Goal: Information Seeking & Learning: Check status

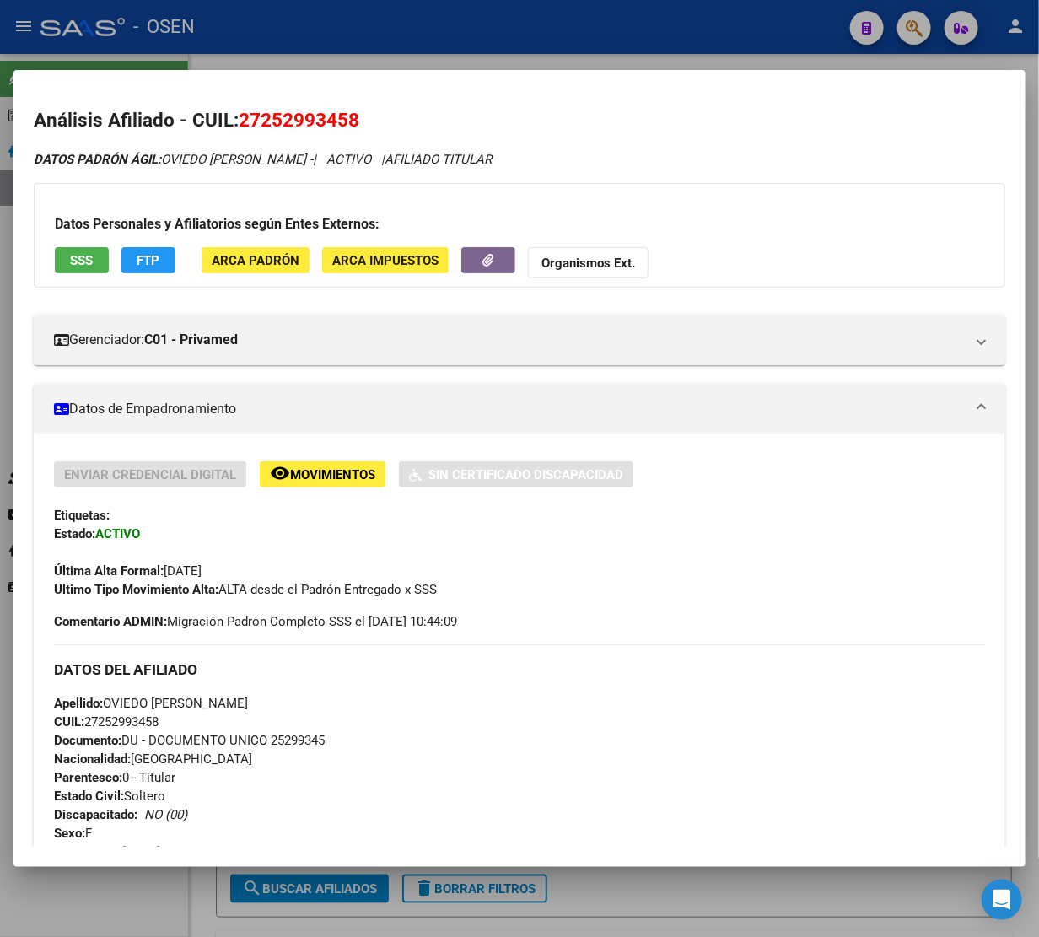
scroll to position [34, 0]
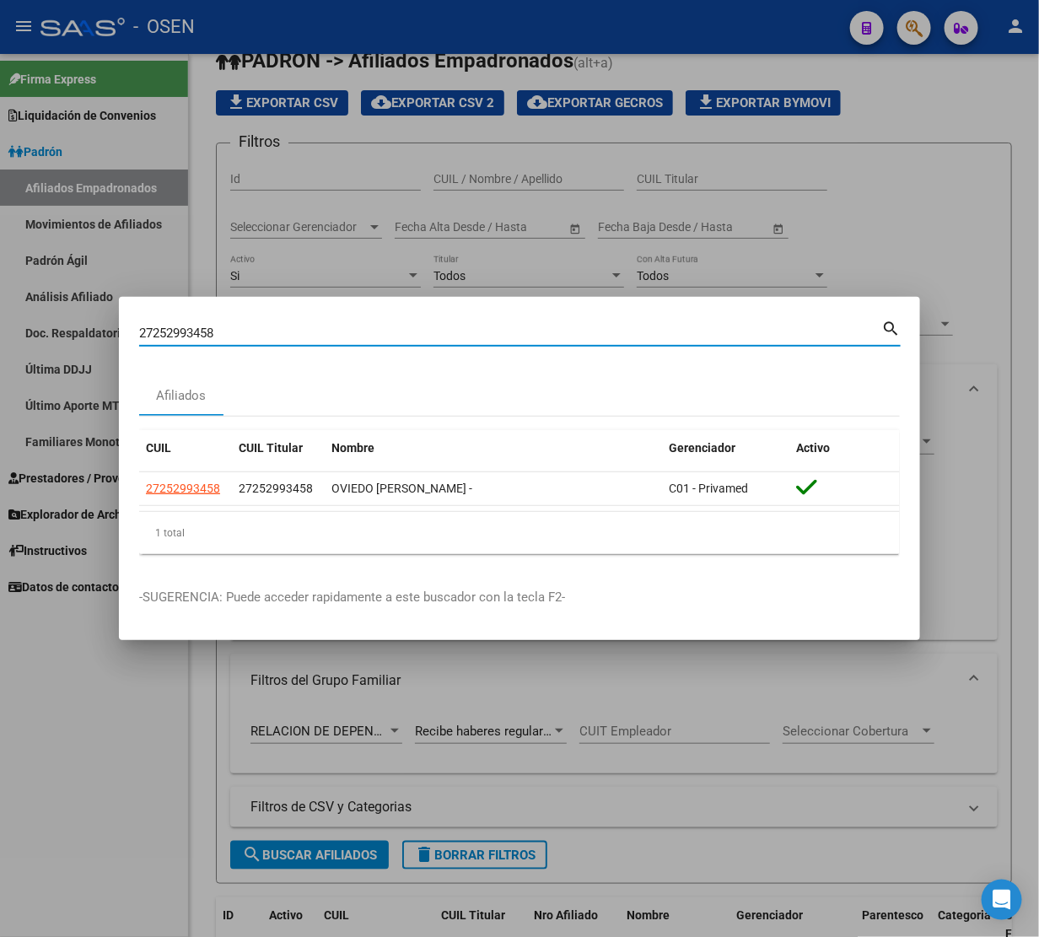
click at [274, 326] on input "27252993458" at bounding box center [510, 333] width 742 height 15
paste input "CABRERA"
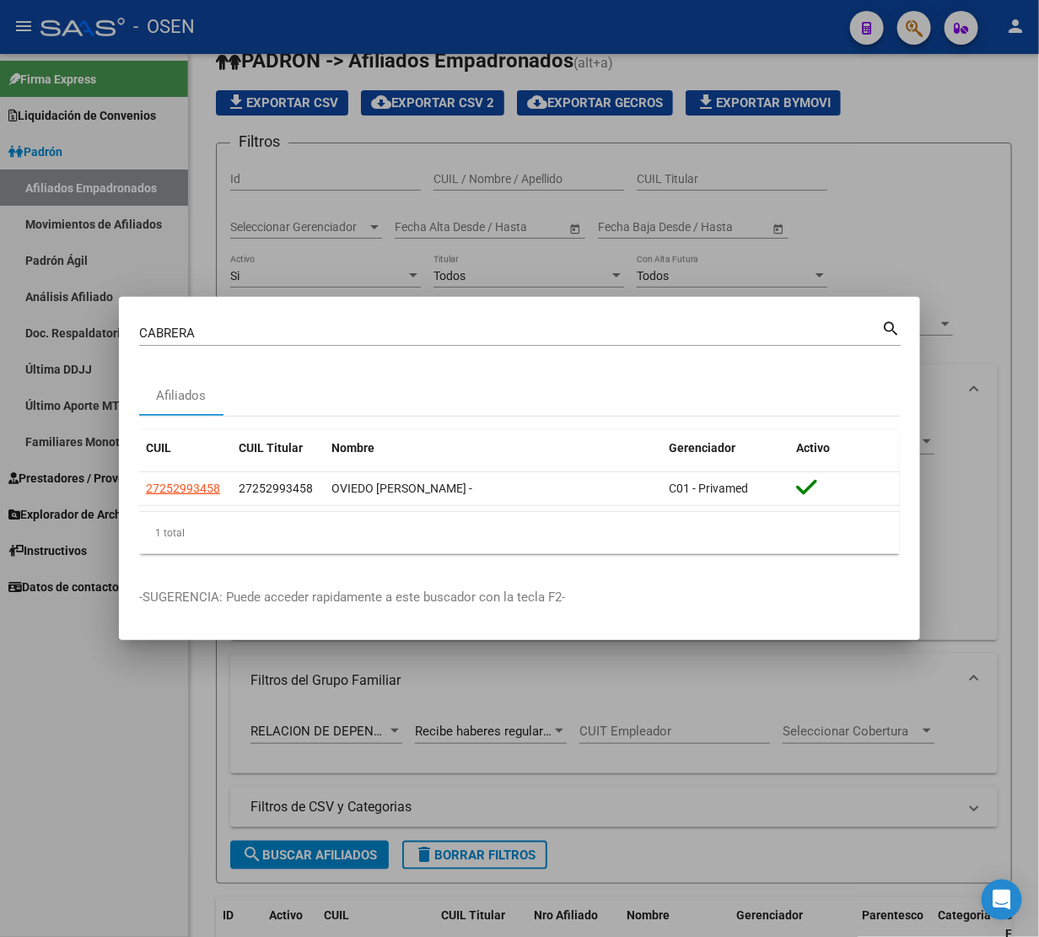
click at [481, 330] on input "CABRERA" at bounding box center [510, 333] width 742 height 15
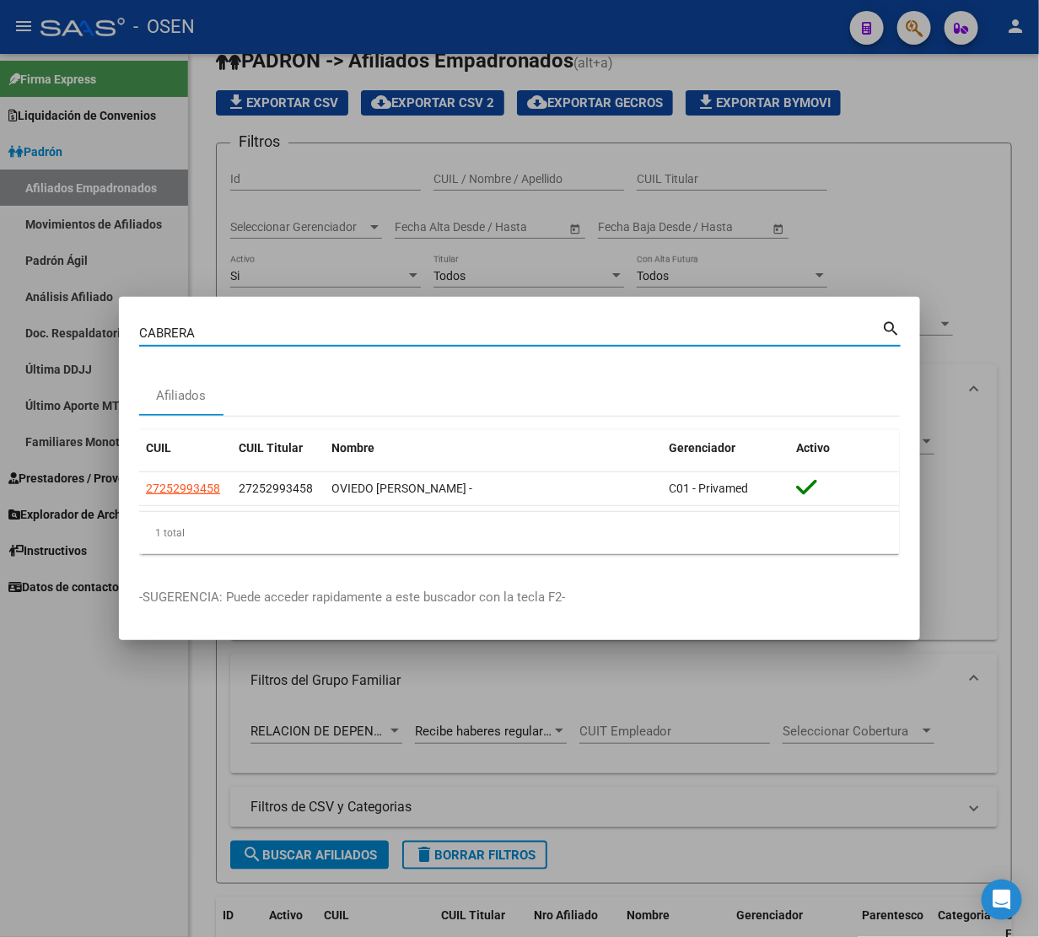
click at [481, 330] on input "CABRERA" at bounding box center [510, 333] width 742 height 15
paste input "27361884294"
type input "27361884294"
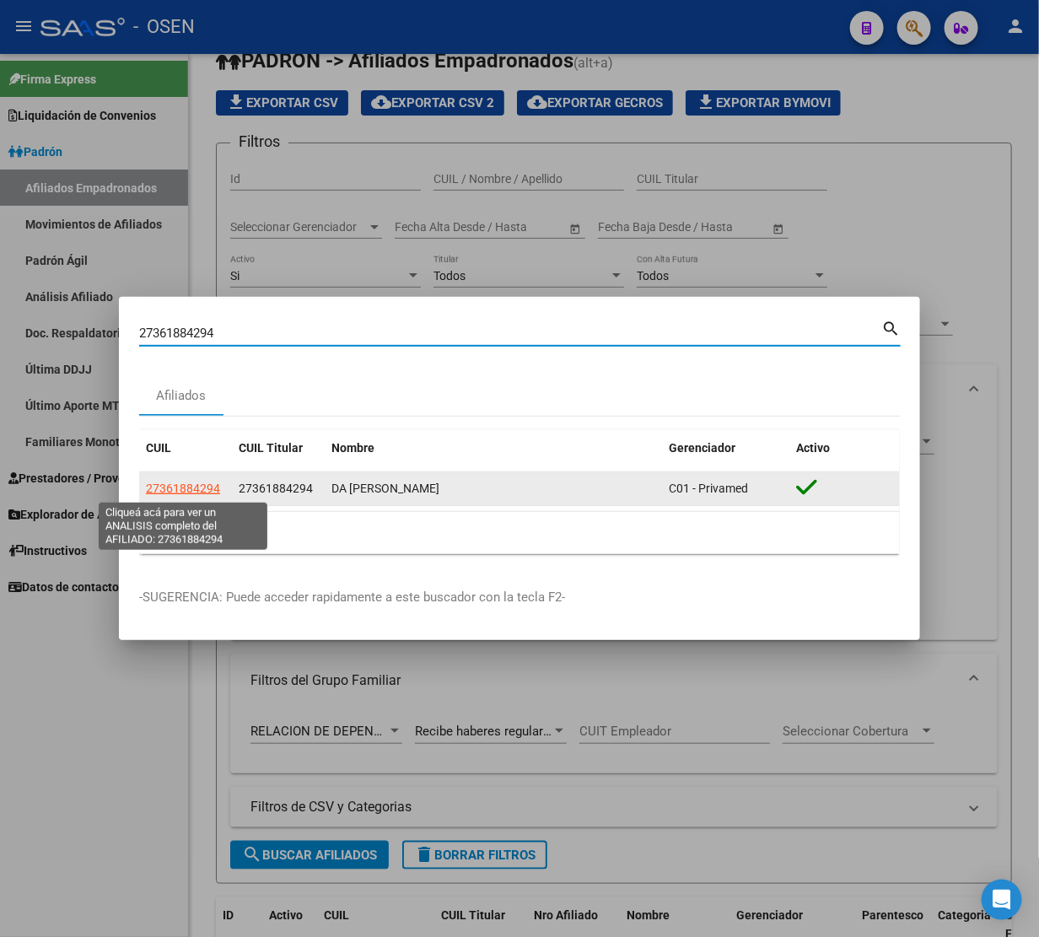
click at [191, 487] on span "27361884294" at bounding box center [183, 488] width 74 height 13
type textarea "27361884294"
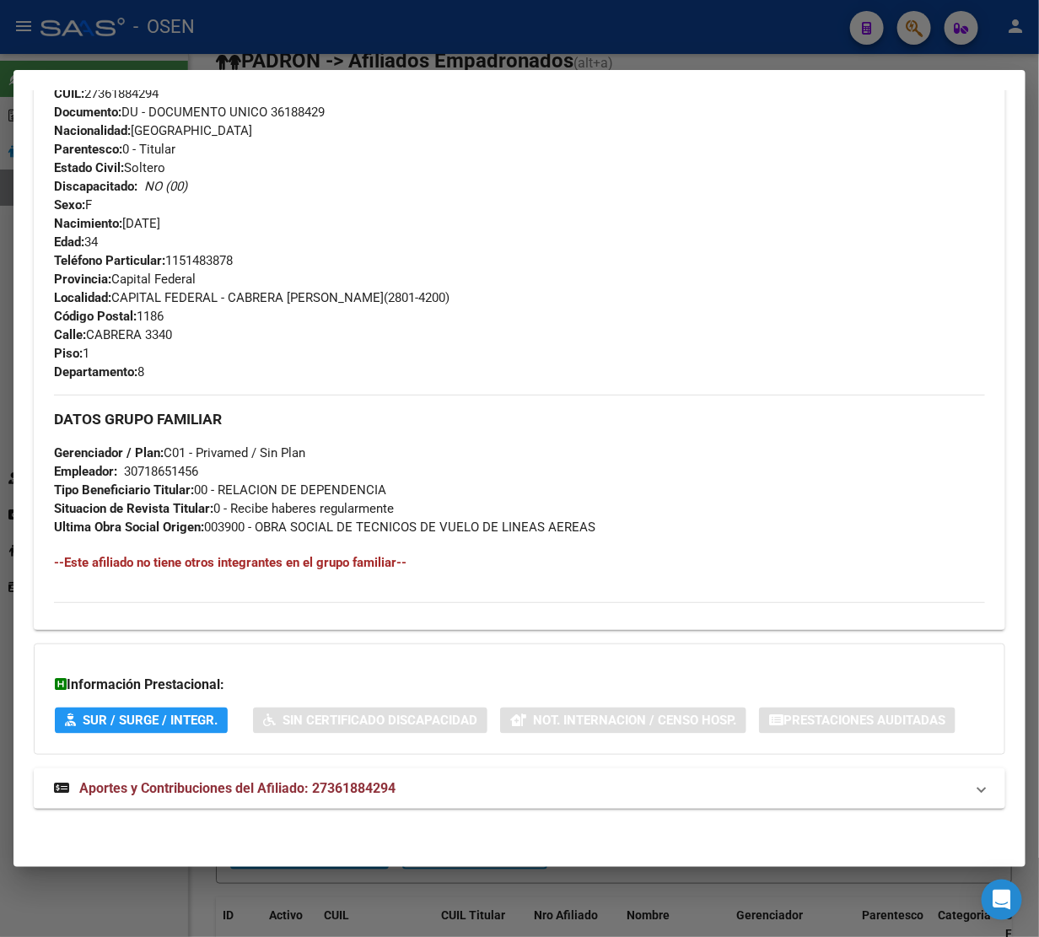
click at [136, 789] on span "Aportes y Contribuciones del Afiliado: 27361884294" at bounding box center [237, 788] width 316 height 16
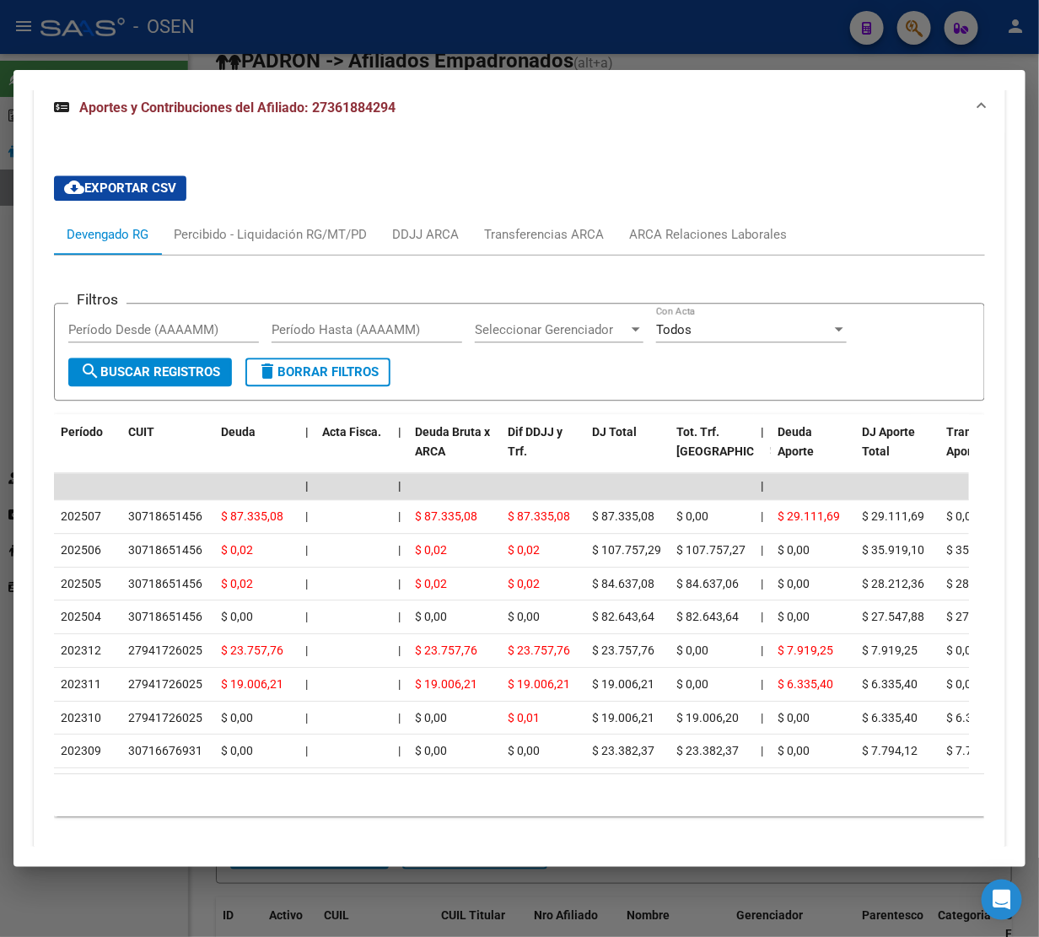
scroll to position [1397, 0]
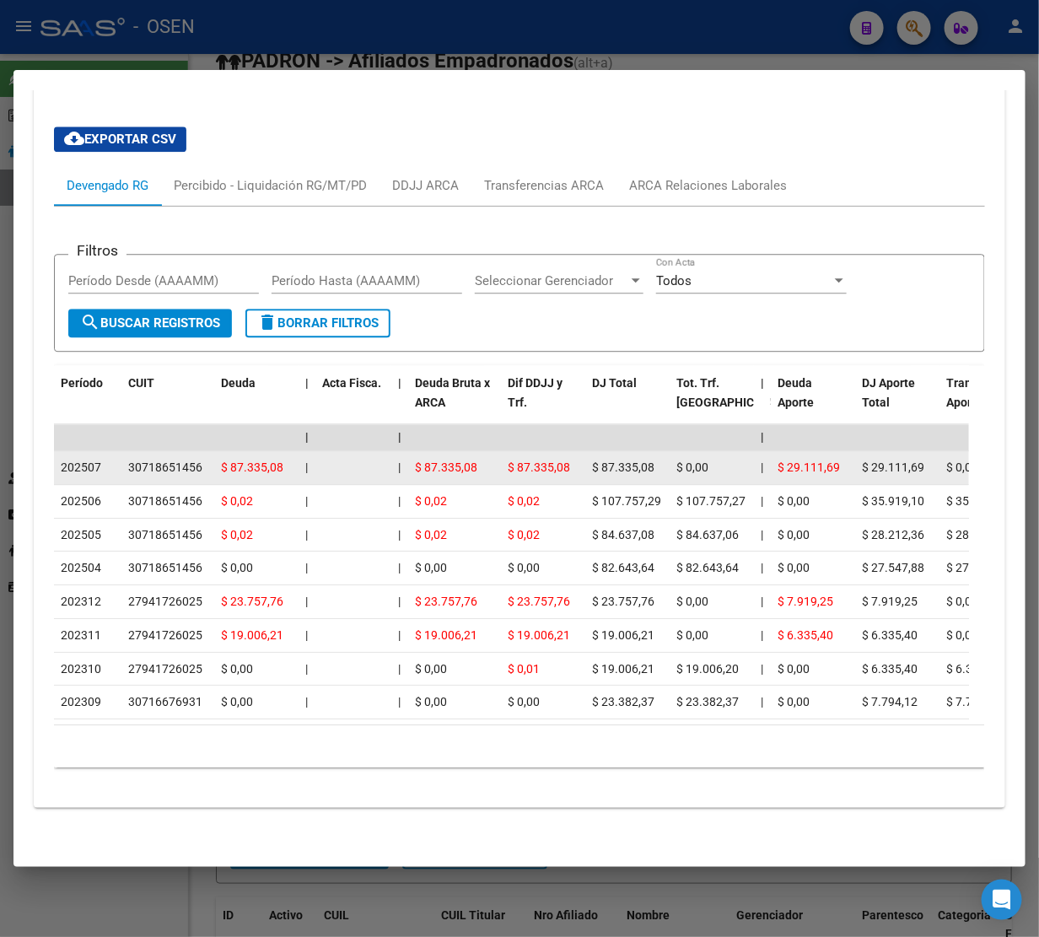
click at [144, 458] on div "30718651456" at bounding box center [165, 467] width 74 height 19
copy div "30718651456"
